Goal: Information Seeking & Learning: Find specific fact

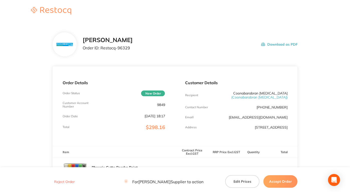
click at [157, 104] on p "9849" at bounding box center [161, 105] width 8 height 4
copy p "9849"
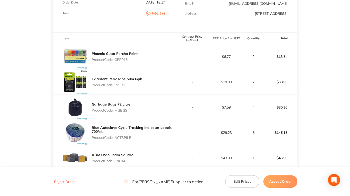
scroll to position [125, 0]
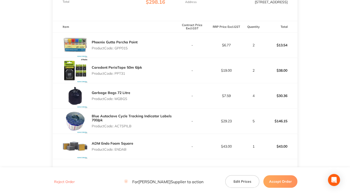
click at [119, 50] on p "Product Code: GPP015" at bounding box center [115, 48] width 46 height 4
copy p "GPP015"
click at [121, 75] on p "Product Code: PPT31" at bounding box center [117, 73] width 50 height 4
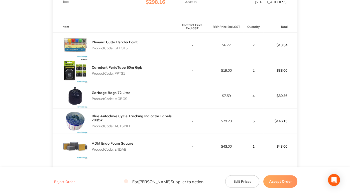
copy p "PPT31"
click at [121, 101] on p "Product Code: MGBGS" at bounding box center [111, 99] width 39 height 4
copy p "MGBGS"
click at [122, 128] on p "Product Code: ACTSPILB" at bounding box center [134, 126] width 84 height 4
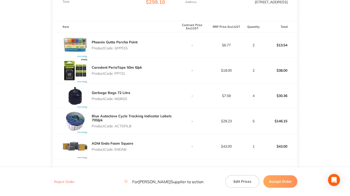
click at [123, 128] on p "Product Code: ACTSPILB" at bounding box center [134, 126] width 84 height 4
copy p "ACTSPILB"
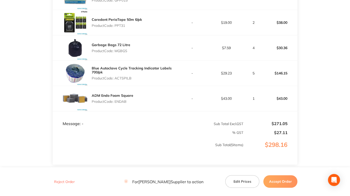
scroll to position [176, 0]
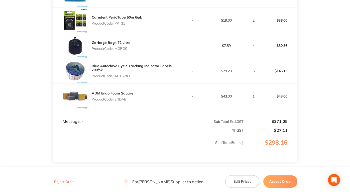
click at [122, 101] on p "Product Code: ENDAB" at bounding box center [113, 99] width 42 height 4
click at [123, 101] on p "Product Code: ENDAB" at bounding box center [113, 99] width 42 height 4
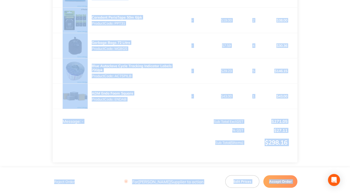
copy p "ENDAB"
click at [102, 114] on td "Message: -" at bounding box center [114, 116] width 123 height 15
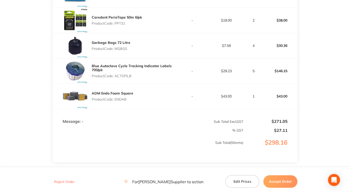
click at [123, 101] on p "Product Code: ENDAB" at bounding box center [113, 99] width 42 height 4
copy p "ENDAB"
click at [29, 46] on main "[PERSON_NAME] Dental Order ID: Restocq- 96329 Download as PDF Order Details Ord…" at bounding box center [175, 25] width 350 height 356
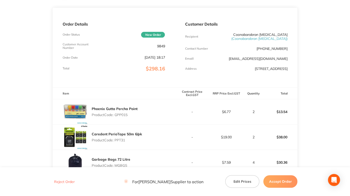
scroll to position [50, 0]
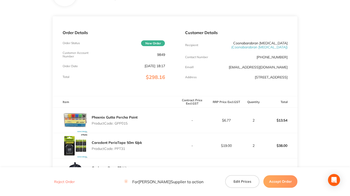
click at [160, 54] on p "9849" at bounding box center [161, 55] width 8 height 4
copy p "9849"
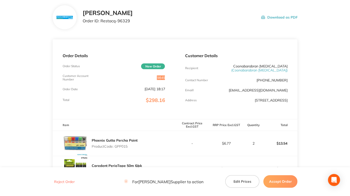
scroll to position [0, 0]
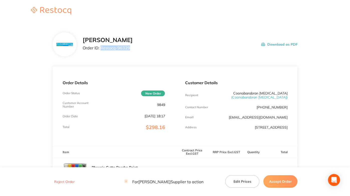
drag, startPoint x: 101, startPoint y: 47, endPoint x: 153, endPoint y: 50, distance: 52.7
click at [153, 50] on div "[PERSON_NAME] Order ID: Restocq- 96329 Download as PDF" at bounding box center [190, 45] width 215 height 16
copy p "Restocq- 96329"
